Goal: Share content

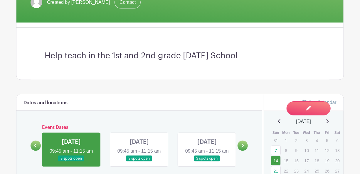
scroll to position [119, 0]
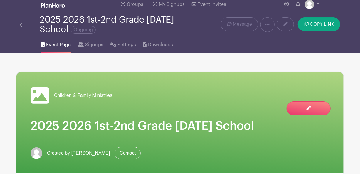
scroll to position [29, 0]
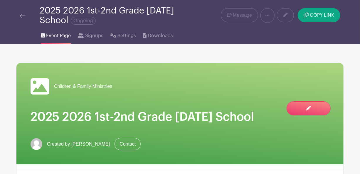
click at [23, 16] on img at bounding box center [23, 16] width 6 height 4
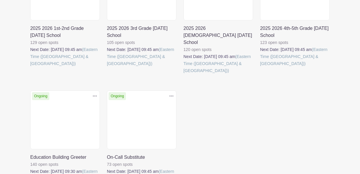
scroll to position [176, 0]
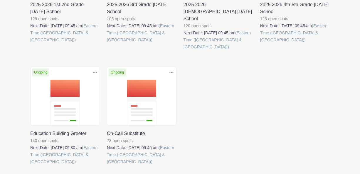
click at [30, 166] on link at bounding box center [30, 166] width 0 height 0
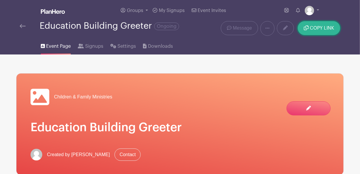
click at [312, 30] on span "COPY LINK" at bounding box center [322, 28] width 24 height 5
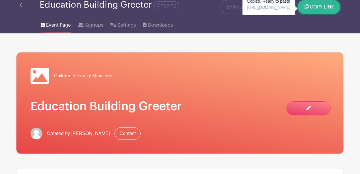
scroll to position [13, 0]
